Goal: Transaction & Acquisition: Obtain resource

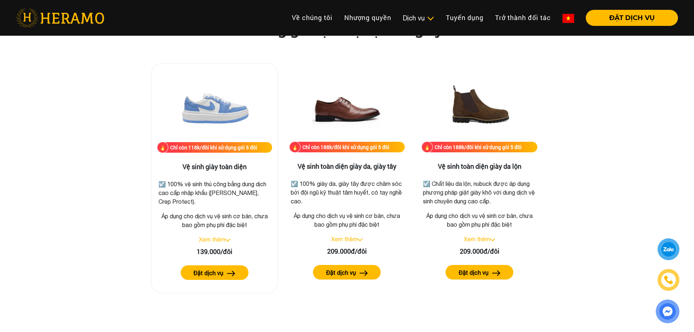
scroll to position [1020, 0]
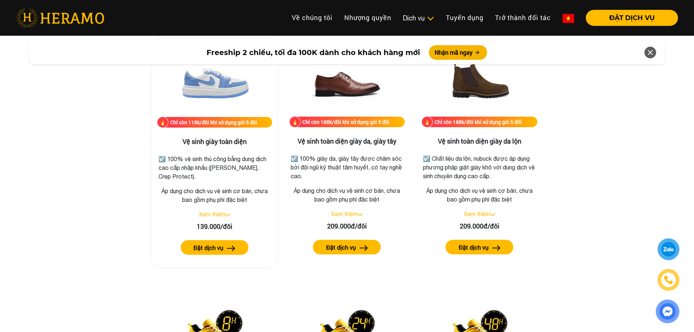
click at [228, 248] on img at bounding box center [231, 248] width 8 height 5
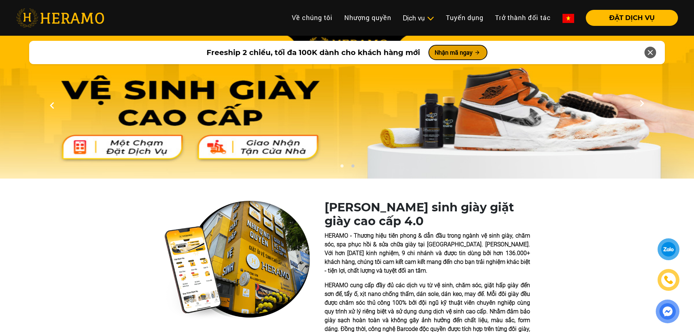
click at [470, 52] on button "Nhận mã ngay" at bounding box center [458, 52] width 58 height 15
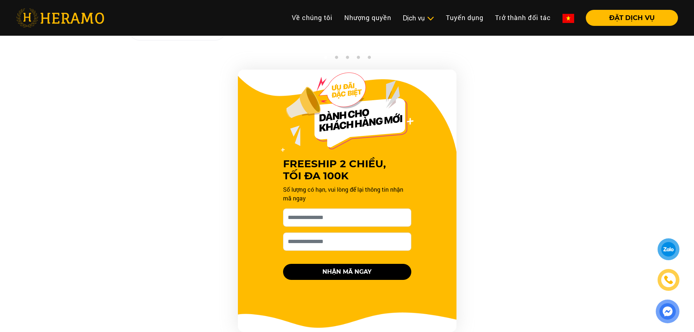
scroll to position [734, 0]
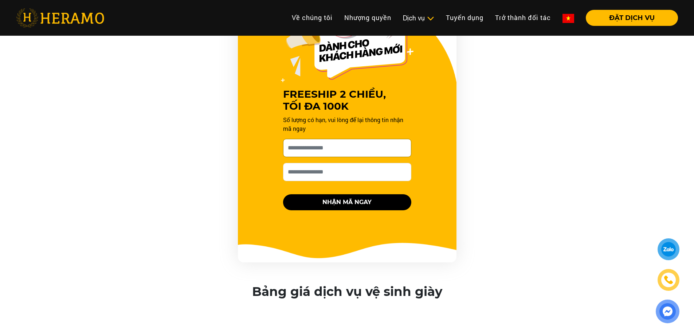
click at [326, 142] on input "Cho HERAMO xin tên của bạn nhé *" at bounding box center [347, 148] width 128 height 18
type input "*"
type input "********"
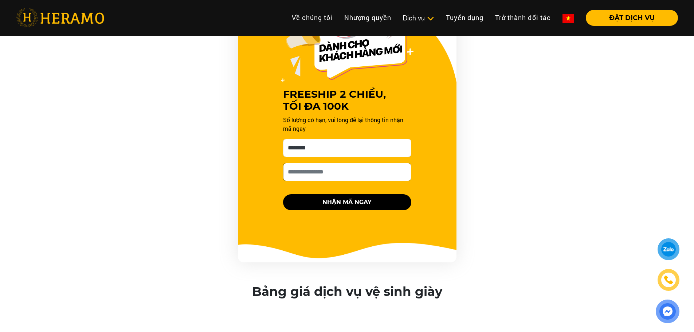
click at [353, 173] on input "Số điện thoại HERAMO có thể liên hệ là *" at bounding box center [347, 172] width 128 height 18
type input "**********"
click at [367, 205] on button "NHẬN MÃ NGAY" at bounding box center [347, 202] width 128 height 16
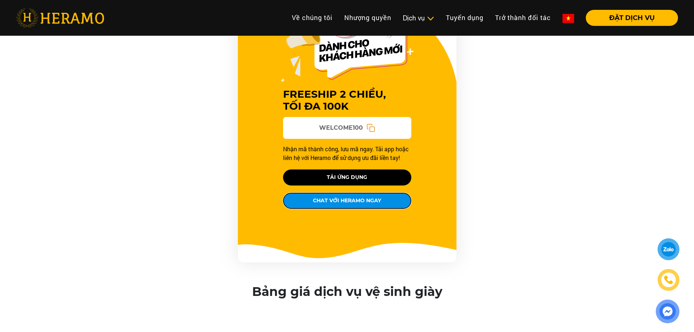
click at [381, 203] on button "CHAT VỚI HERAMO NGAY" at bounding box center [347, 201] width 128 height 16
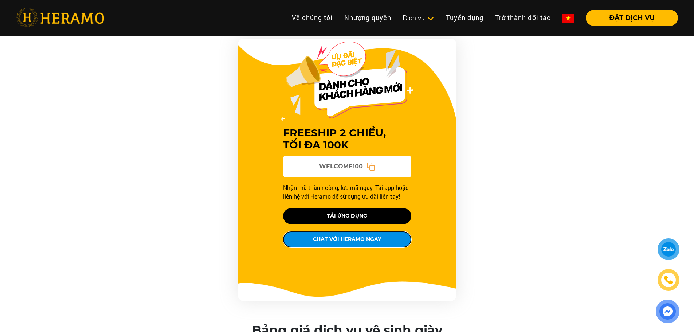
scroll to position [698, 0]
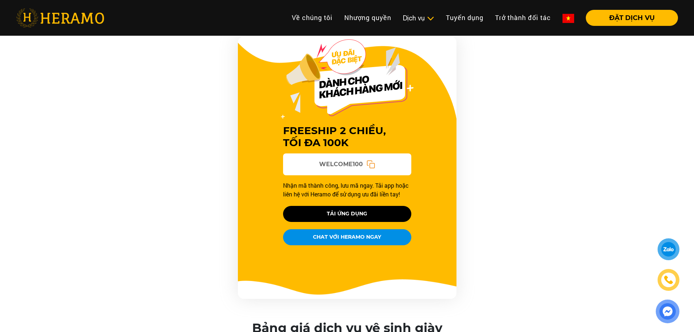
click at [674, 251] on div at bounding box center [669, 249] width 14 height 13
